Goal: Information Seeking & Learning: Learn about a topic

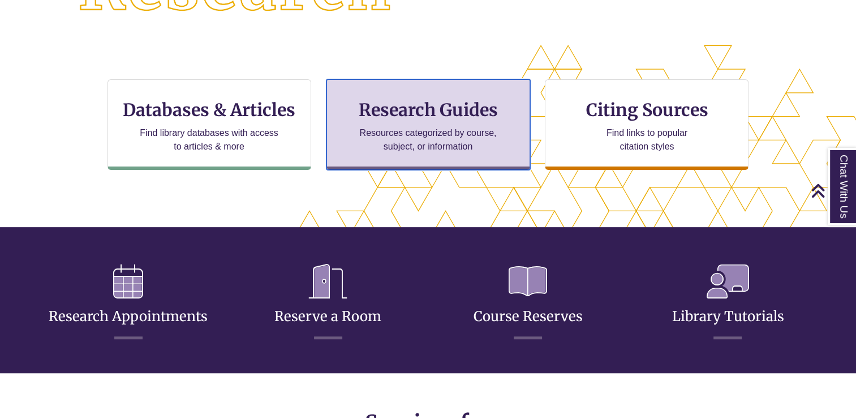
click at [405, 126] on p "Resources categorized by course, subject, or information" at bounding box center [428, 139] width 148 height 27
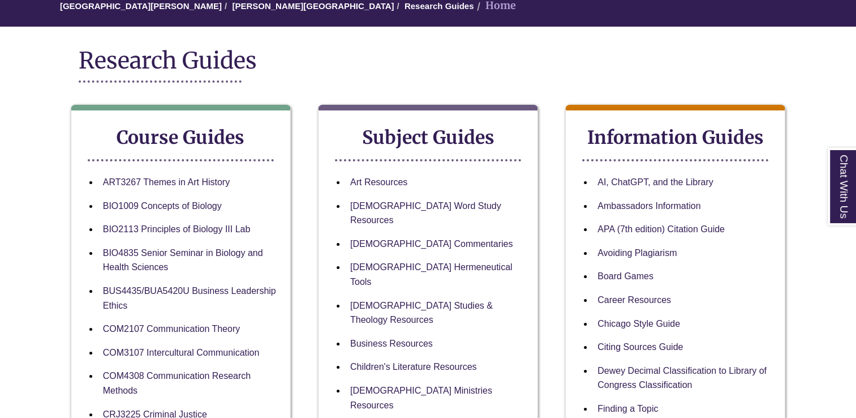
scroll to position [170, 0]
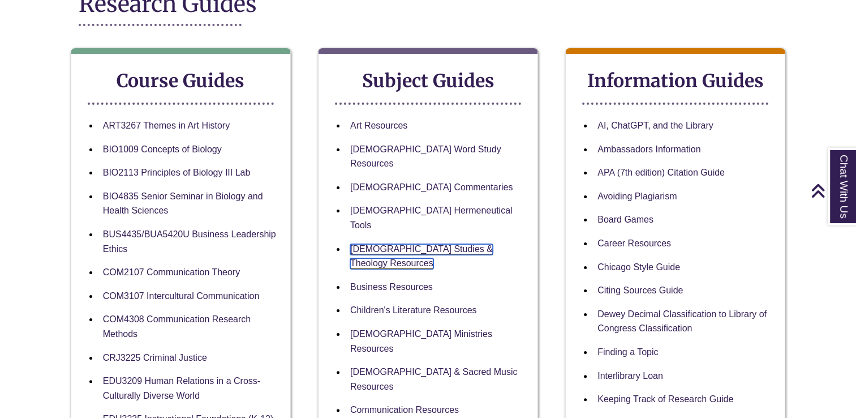
click at [445, 244] on link "[DEMOGRAPHIC_DATA] Studies & Theology Resources" at bounding box center [421, 256] width 143 height 25
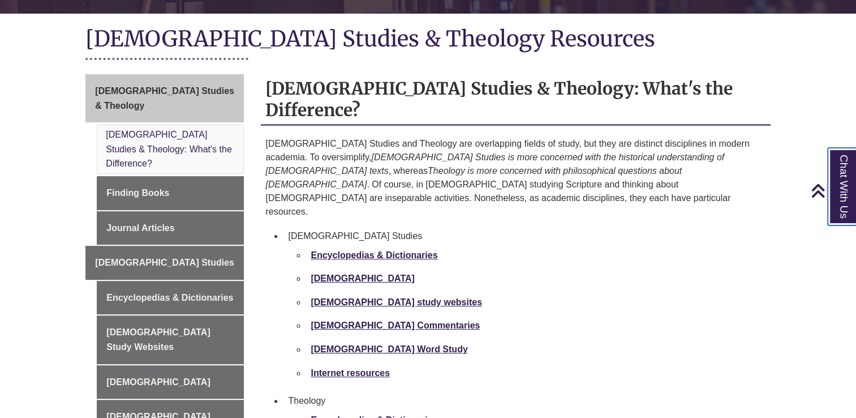
scroll to position [283, 0]
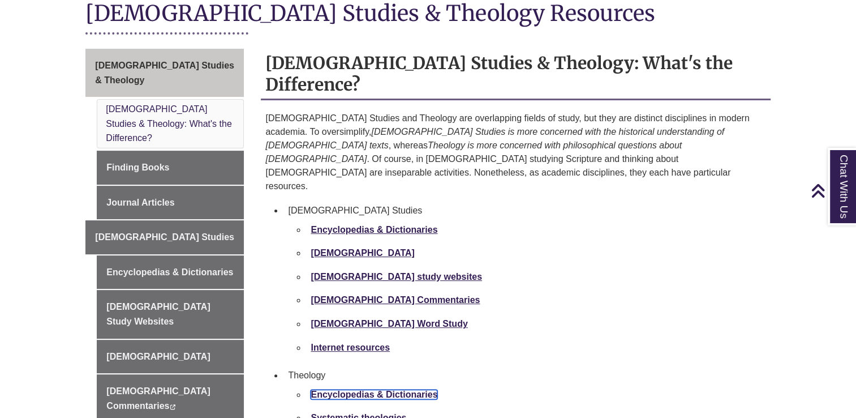
click at [344, 389] on strong "Encyclopedias & Dictionaries" at bounding box center [374, 394] width 127 height 10
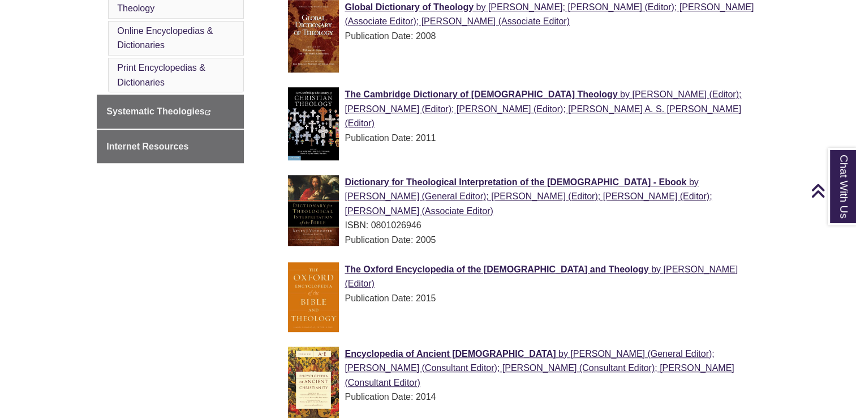
scroll to position [622, 0]
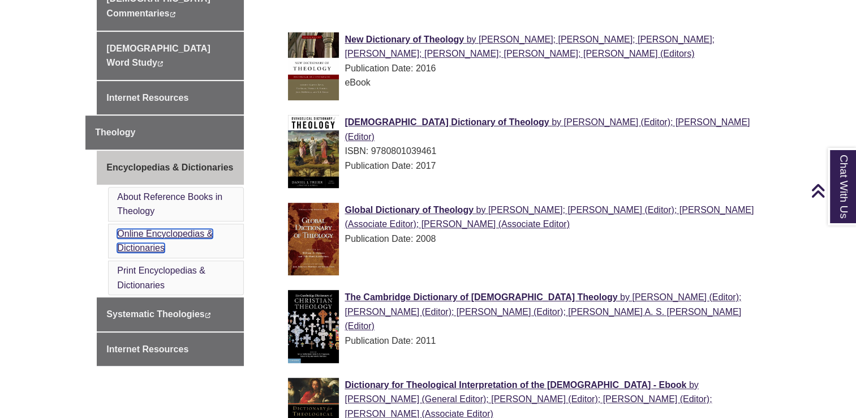
click at [174, 229] on link "Online Encyclopedias & Dictionaries" at bounding box center [165, 241] width 96 height 24
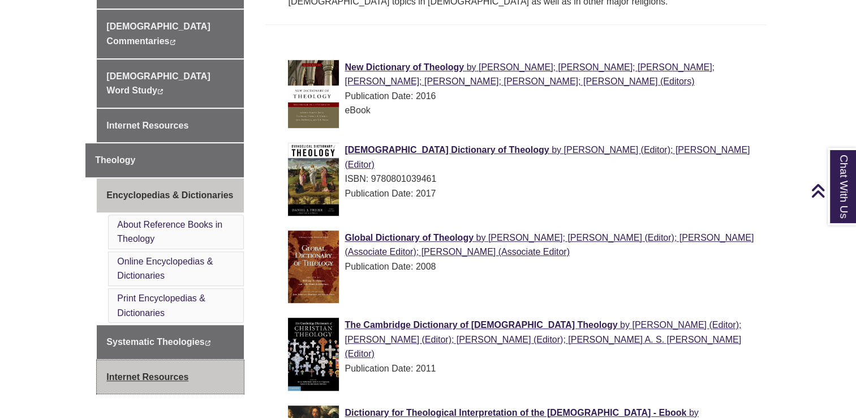
scroll to position [613, 0]
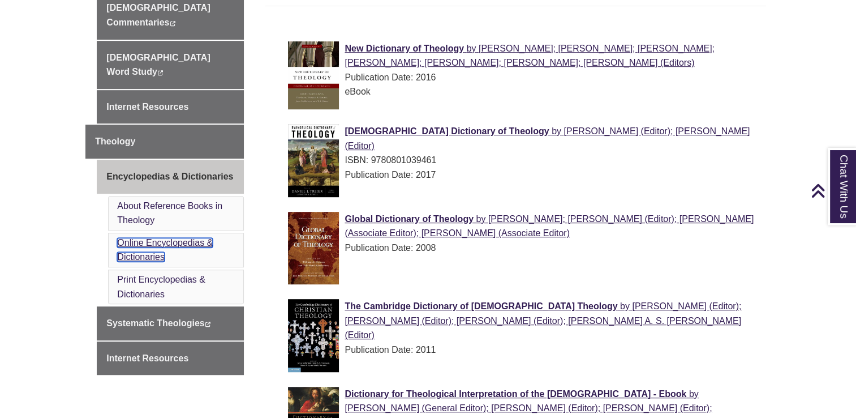
click at [162, 238] on link "Online Encyclopedias & Dictionaries" at bounding box center [165, 250] width 96 height 24
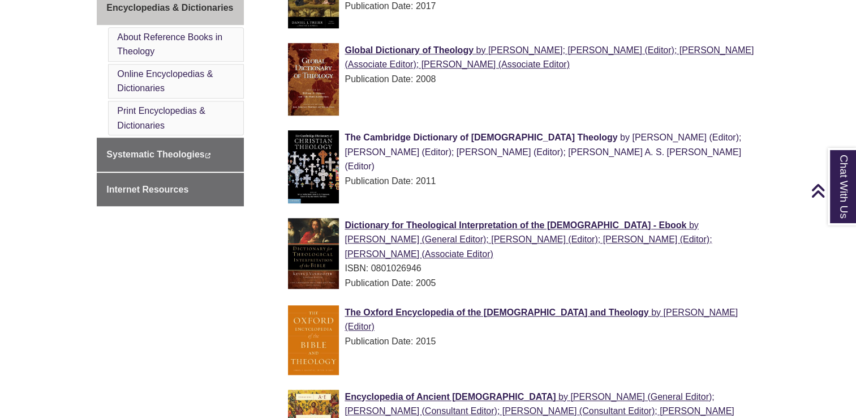
scroll to position [783, 0]
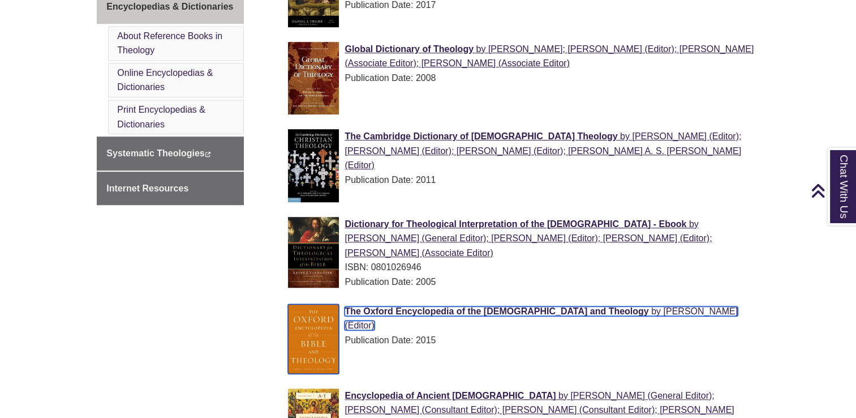
click at [404, 306] on span "The Oxford Encyclopedia of the [DEMOGRAPHIC_DATA] and Theology" at bounding box center [497, 311] width 304 height 10
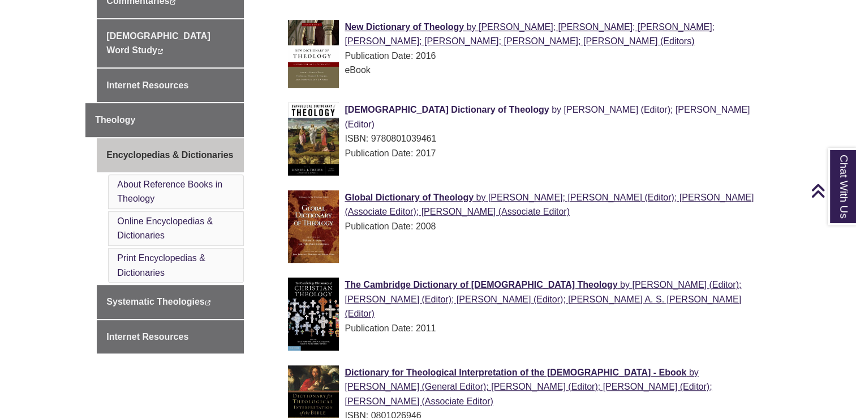
scroll to position [613, 0]
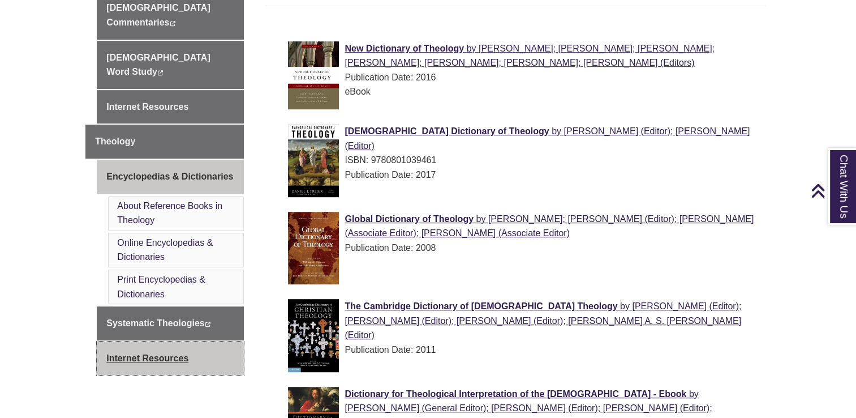
click at [152, 341] on link "Internet Resources" at bounding box center [170, 358] width 147 height 34
